Goal: Task Accomplishment & Management: Manage account settings

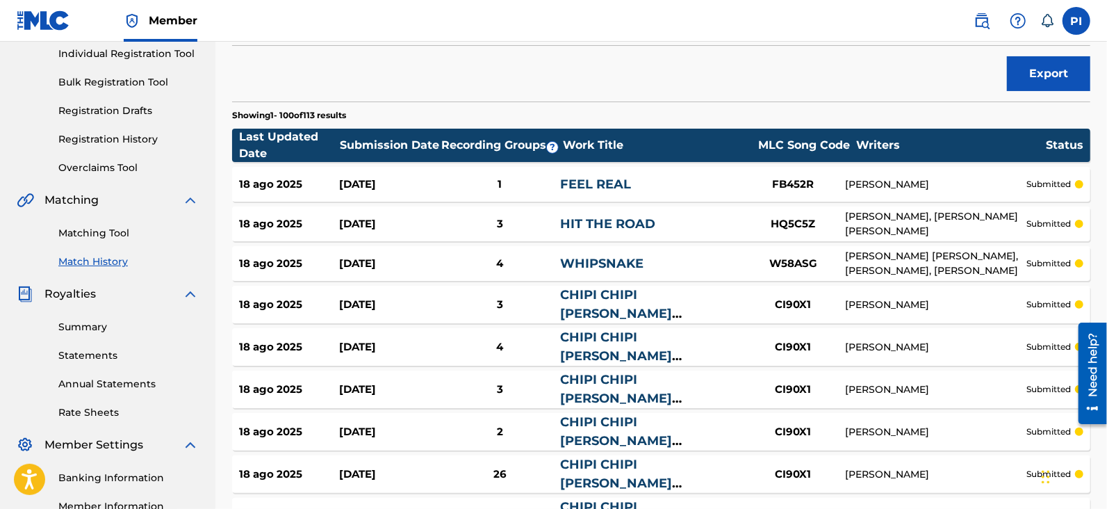
scroll to position [179, 0]
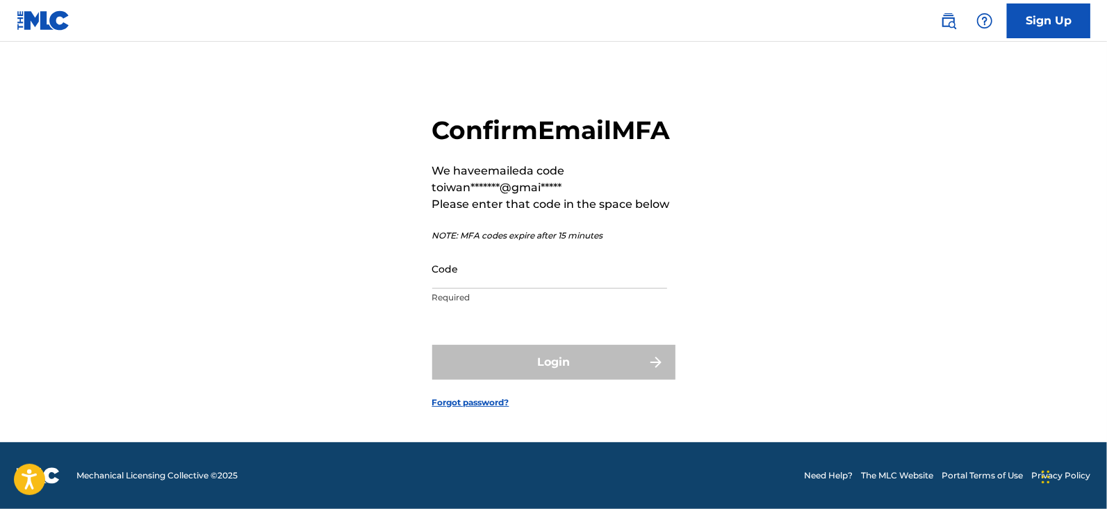
click at [493, 288] on input "Code" at bounding box center [549, 269] width 235 height 40
paste input "543729"
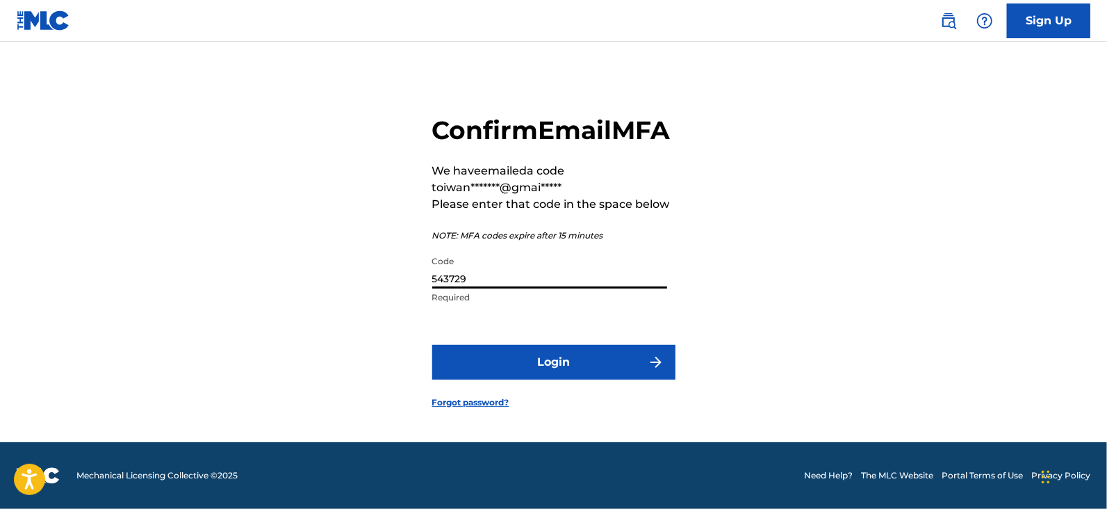
type input "543729"
click at [535, 359] on button "Login" at bounding box center [553, 362] width 243 height 35
